Goal: Task Accomplishment & Management: Complete application form

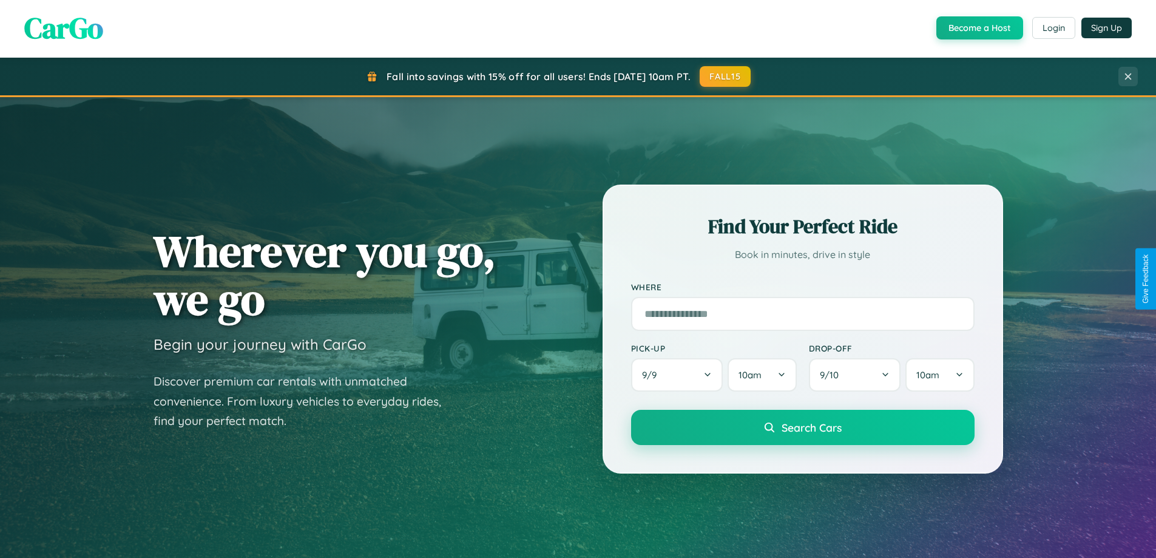
scroll to position [523, 0]
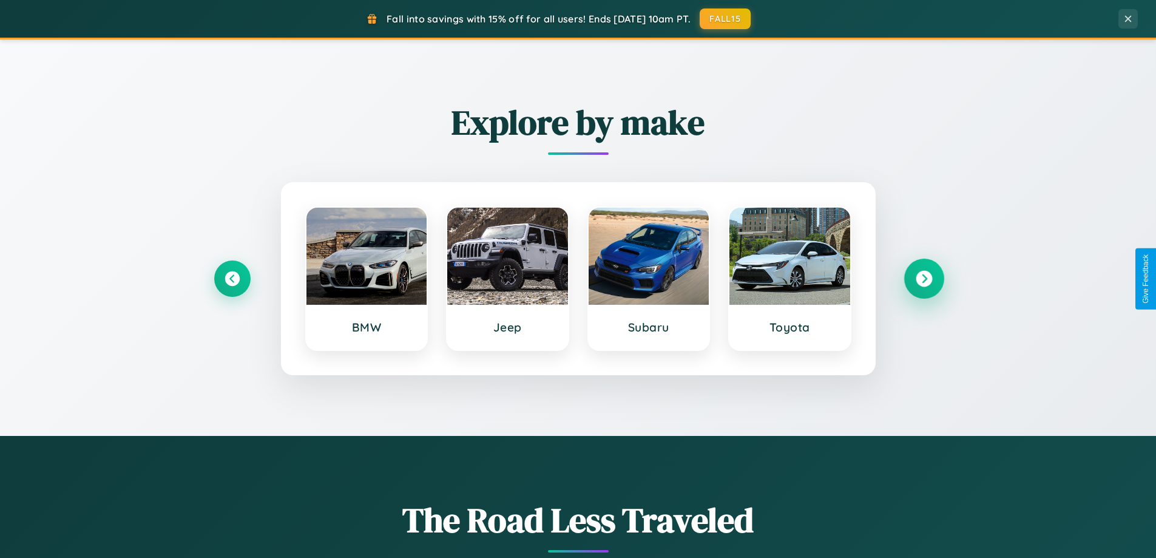
click at [923, 278] on icon at bounding box center [924, 279] width 16 height 16
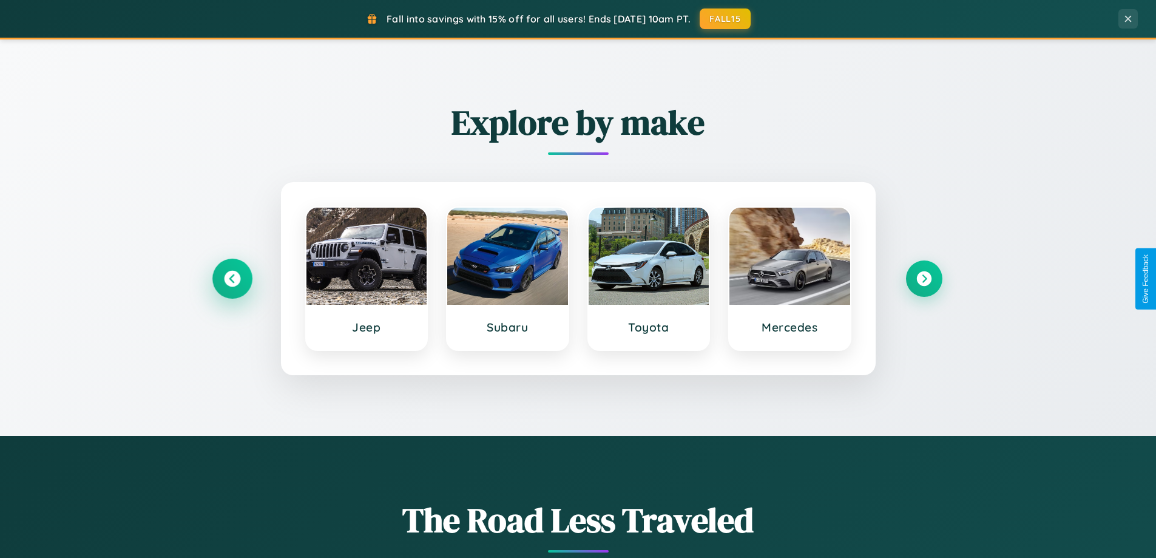
click at [232, 278] on icon at bounding box center [232, 279] width 16 height 16
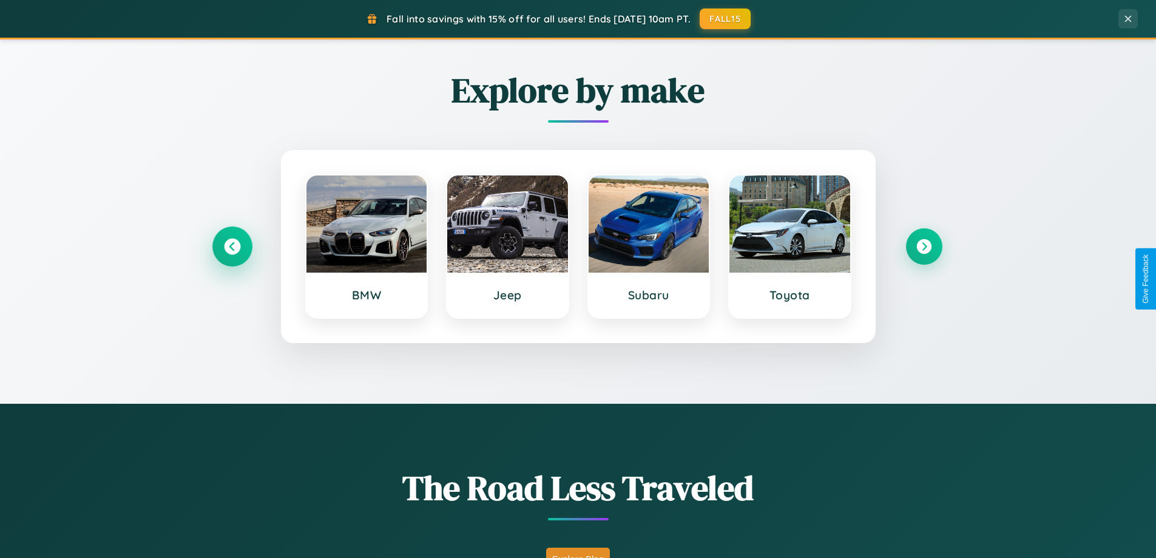
scroll to position [2335, 0]
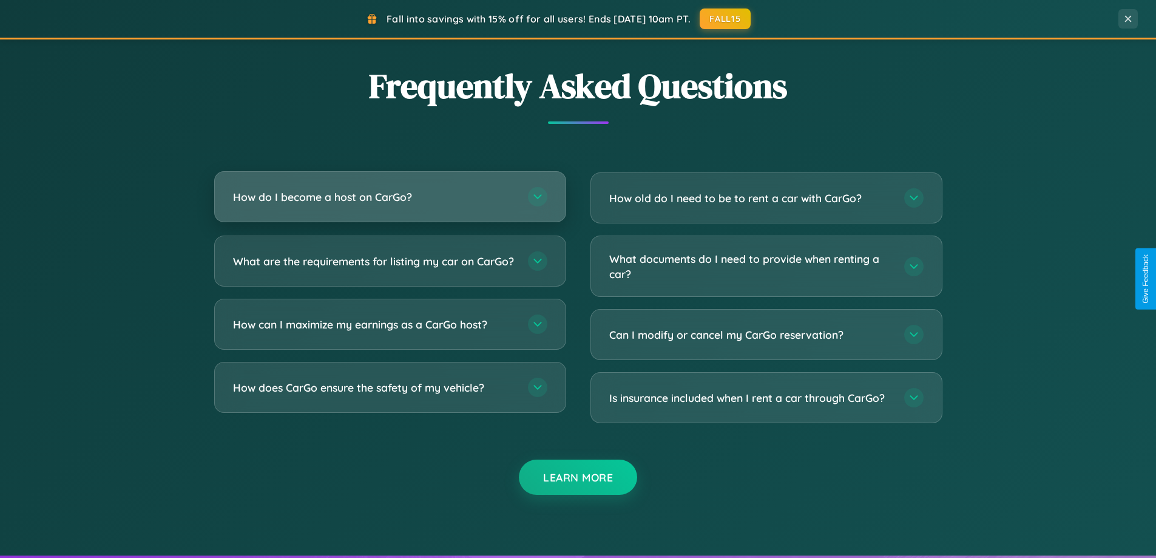
click at [390, 197] on h3 "How do I become a host on CarGo?" at bounding box center [374, 196] width 283 height 15
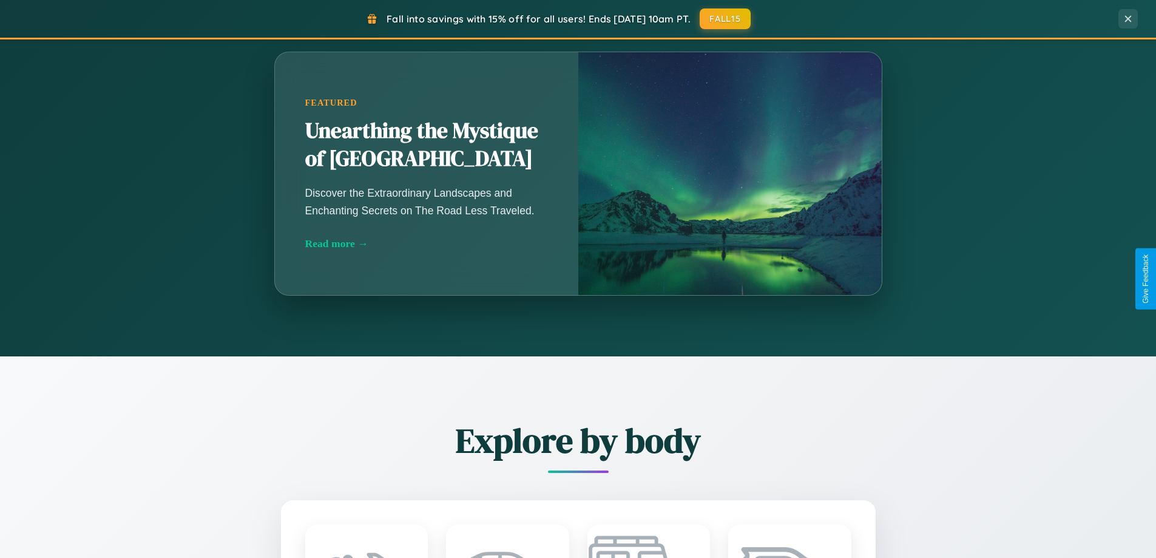
scroll to position [1068, 0]
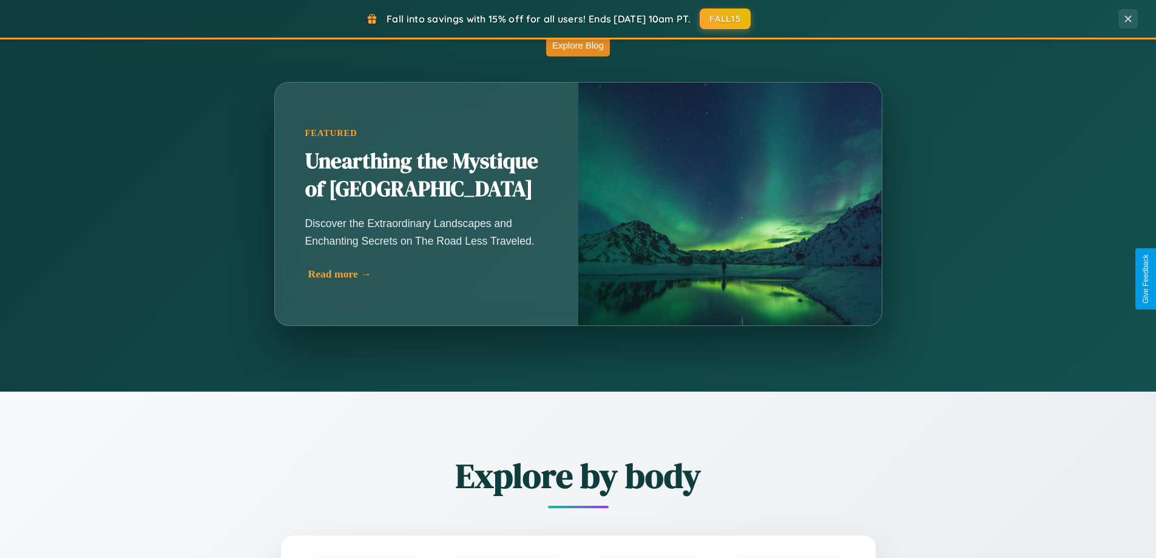
click at [429, 274] on div "Read more →" at bounding box center [429, 274] width 243 height 13
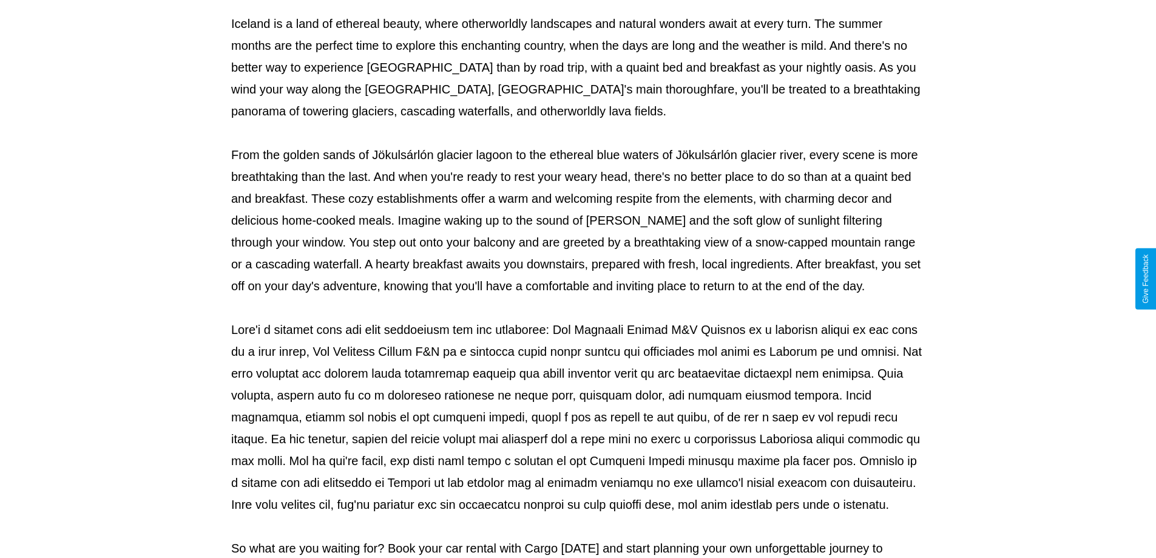
scroll to position [393, 0]
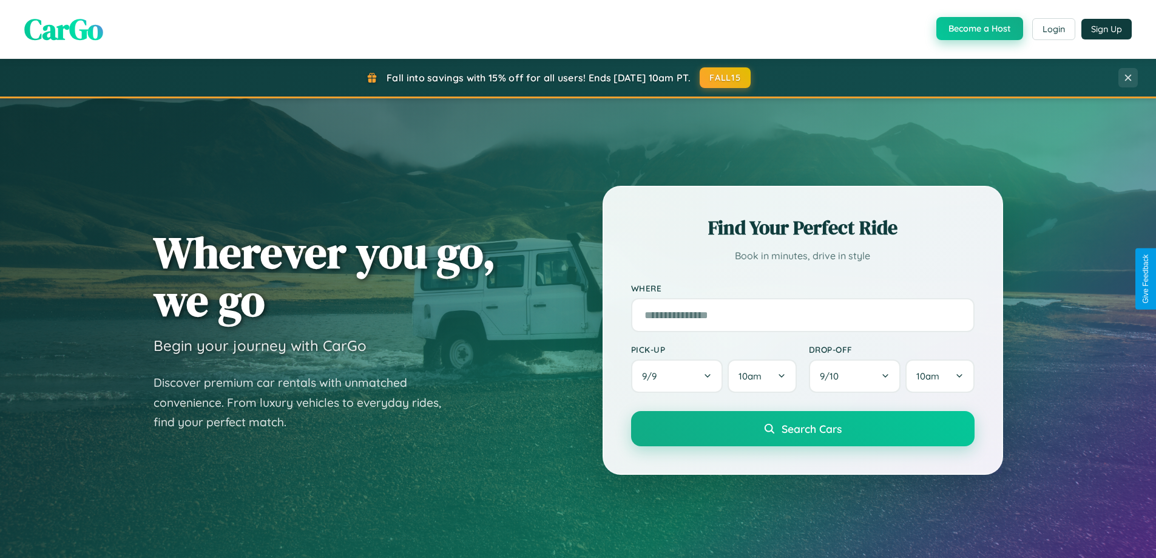
click at [978, 29] on button "Become a Host" at bounding box center [979, 28] width 87 height 23
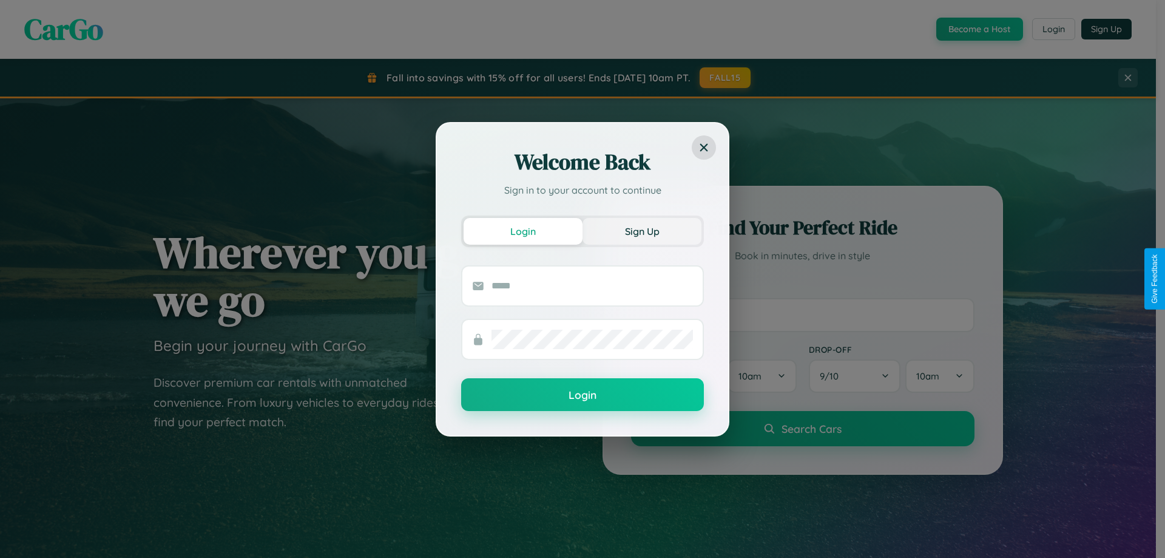
click at [642, 231] on button "Sign Up" at bounding box center [641, 231] width 119 height 27
